Goal: Task Accomplishment & Management: Use online tool/utility

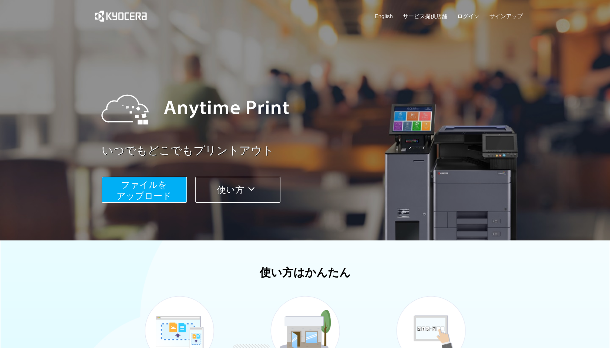
click at [182, 196] on button "ファイルを ​​アップロード" at bounding box center [144, 190] width 85 height 26
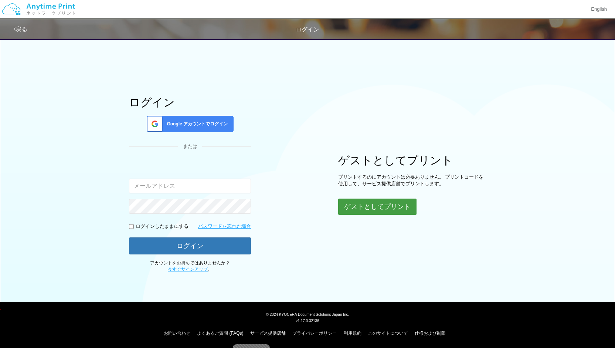
click at [363, 203] on button "ゲストとしてプリント" at bounding box center [377, 207] width 78 height 16
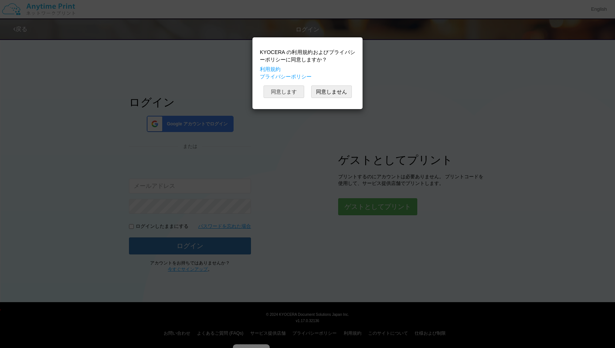
click at [296, 94] on button "同意します" at bounding box center [284, 91] width 41 height 13
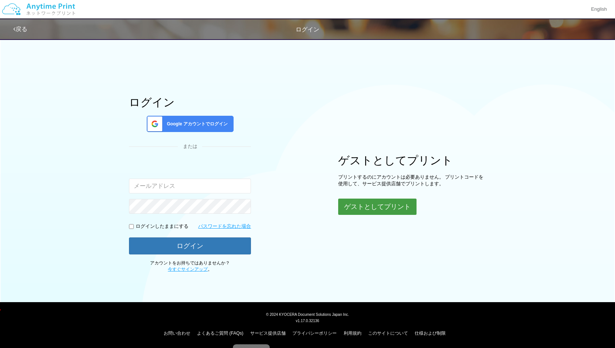
click at [384, 200] on button "ゲストとしてプリント" at bounding box center [377, 207] width 78 height 16
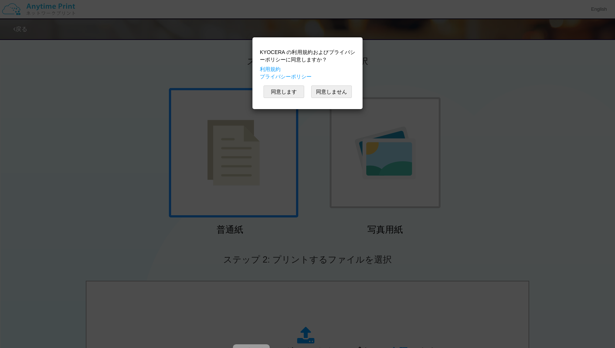
click at [480, 111] on div "KYOCERA の利用規約およびプライバシーポリシーに同意しますか？ 利用規約 プライバシーポリシー 同意します 同意しません" at bounding box center [307, 174] width 615 height 348
click at [296, 89] on button "同意します" at bounding box center [284, 91] width 41 height 13
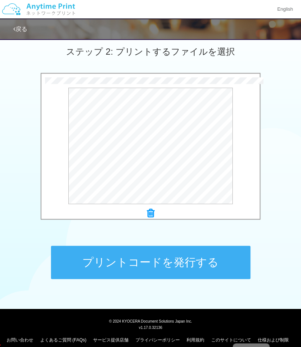
scroll to position [208, 0]
click at [193, 268] on button "プリントコードを発行する" at bounding box center [151, 262] width 200 height 33
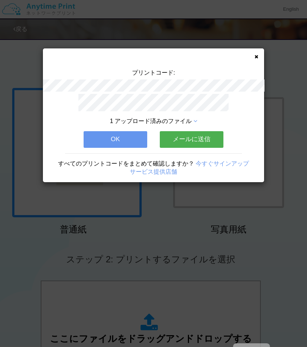
click at [107, 132] on button "OK" at bounding box center [116, 139] width 64 height 16
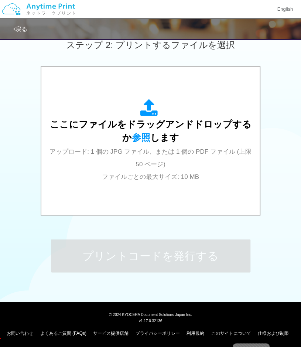
scroll to position [215, 0]
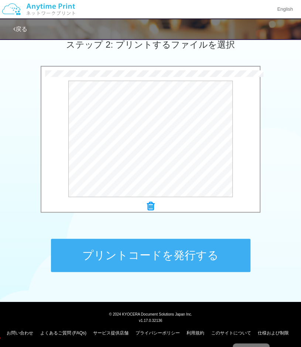
click at [143, 265] on button "プリントコードを発行する" at bounding box center [151, 255] width 200 height 33
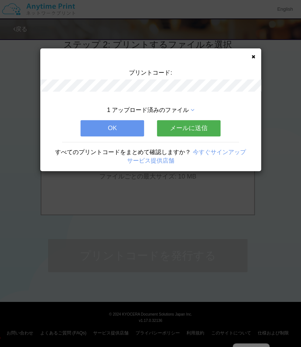
scroll to position [0, 0]
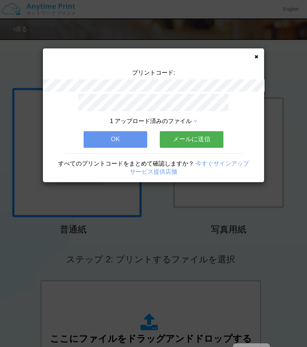
click at [126, 136] on button "OK" at bounding box center [116, 139] width 64 height 16
